Goal: Transaction & Acquisition: Book appointment/travel/reservation

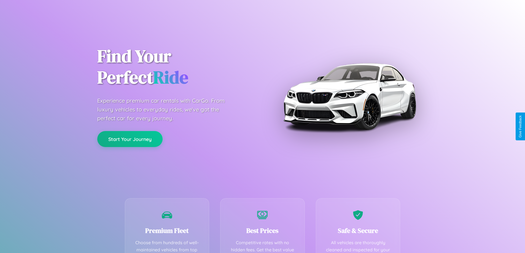
scroll to position [109, 0]
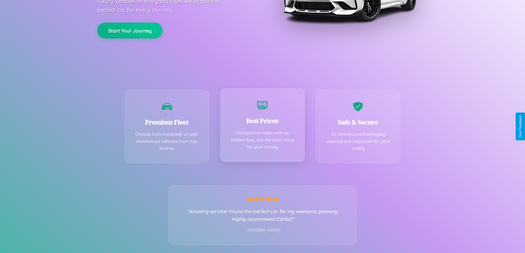
click at [262, 126] on div "Best Prices Competitive rates with no hidden fees. Get the best value for your …" at bounding box center [262, 125] width 85 height 74
click at [130, 30] on button "Start Your Journey" at bounding box center [129, 30] width 65 height 16
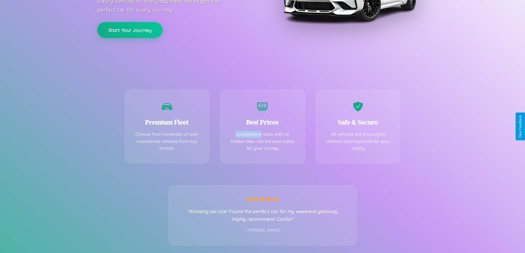
click at [130, 30] on button "Start Your Journey" at bounding box center [129, 30] width 65 height 16
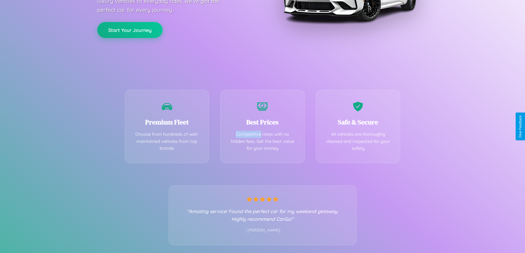
click at [130, 30] on button "Start Your Journey" at bounding box center [129, 30] width 65 height 16
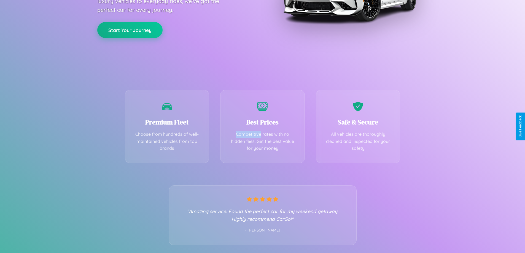
click at [130, 30] on button "Start Your Journey" at bounding box center [129, 30] width 65 height 16
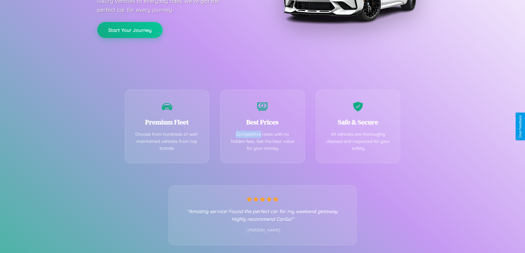
click at [130, 30] on button "Start Your Journey" at bounding box center [129, 30] width 65 height 16
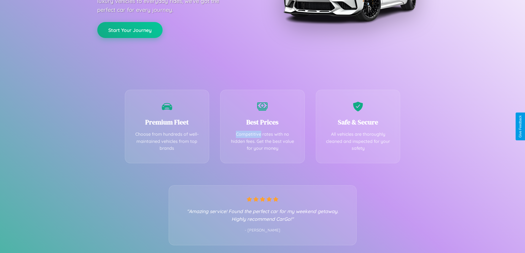
click at [130, 30] on button "Start Your Journey" at bounding box center [129, 30] width 65 height 16
